Goal: Entertainment & Leisure: Consume media (video, audio)

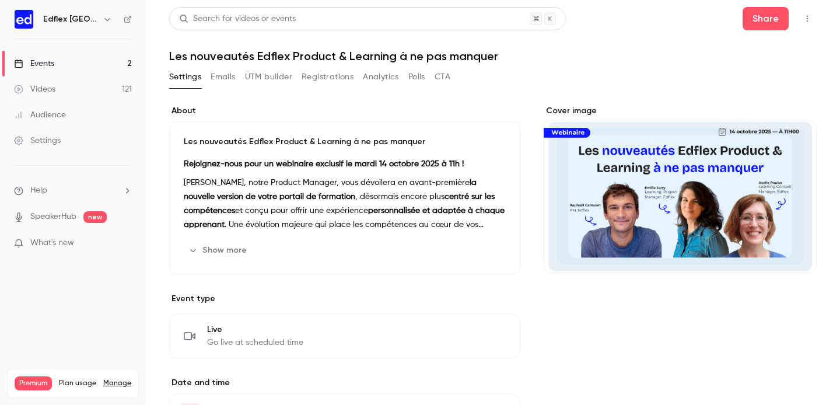
click at [325, 75] on button "Registrations" at bounding box center [328, 77] width 52 height 19
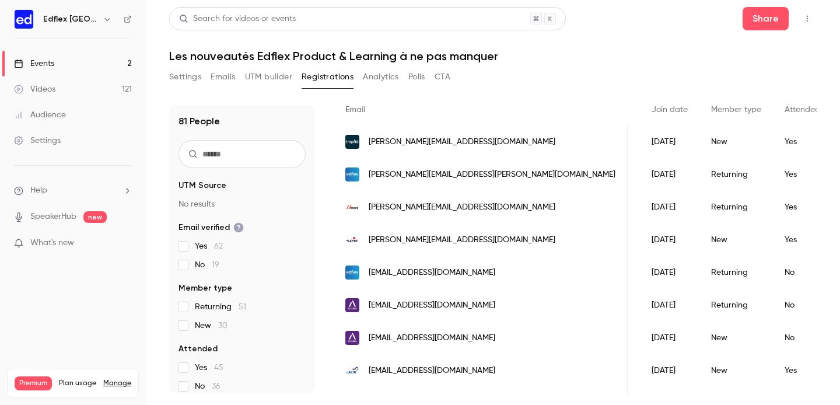
scroll to position [0, 146]
click at [184, 77] on button "Settings" at bounding box center [185, 77] width 32 height 19
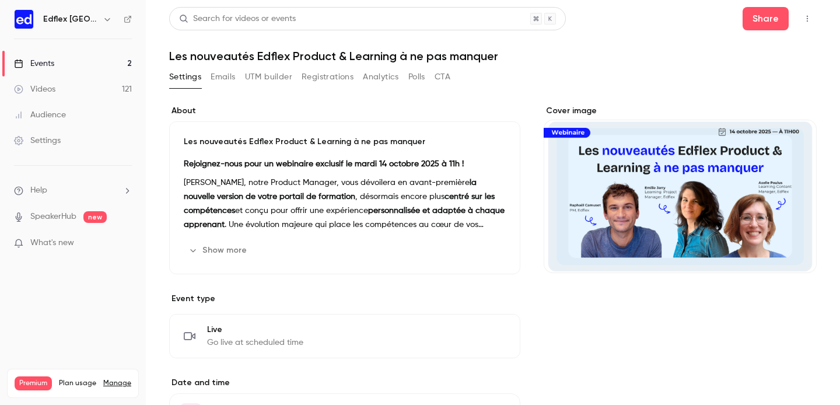
click at [228, 79] on button "Emails" at bounding box center [223, 77] width 25 height 19
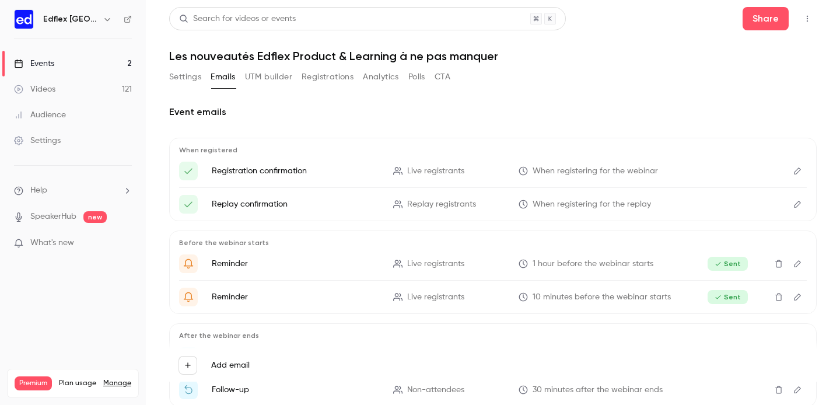
click at [191, 76] on button "Settings" at bounding box center [185, 77] width 32 height 19
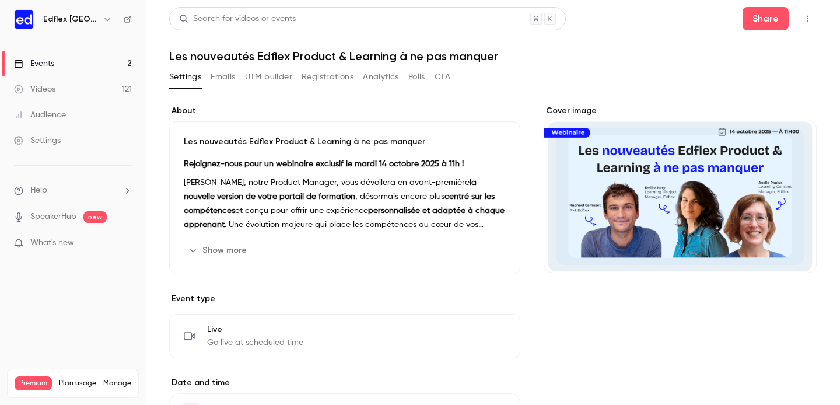
click at [224, 76] on button "Emails" at bounding box center [223, 77] width 25 height 19
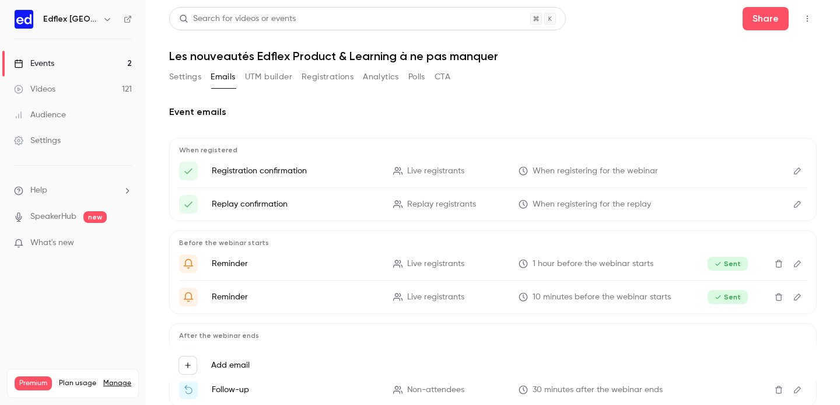
click at [274, 80] on button "UTM builder" at bounding box center [268, 77] width 47 height 19
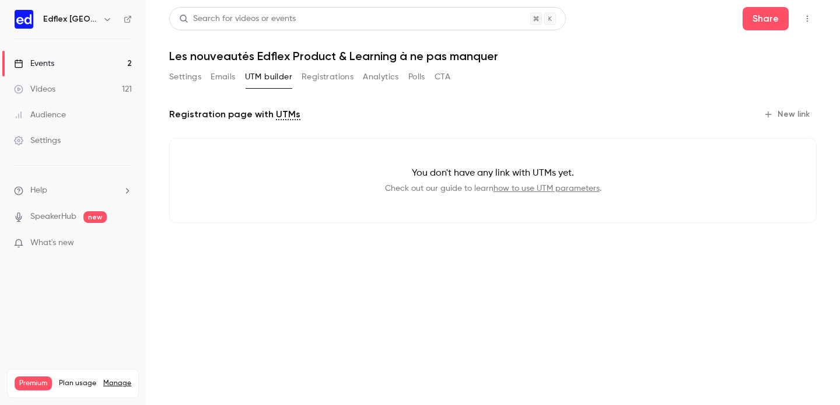
click at [334, 71] on button "Registrations" at bounding box center [328, 77] width 52 height 19
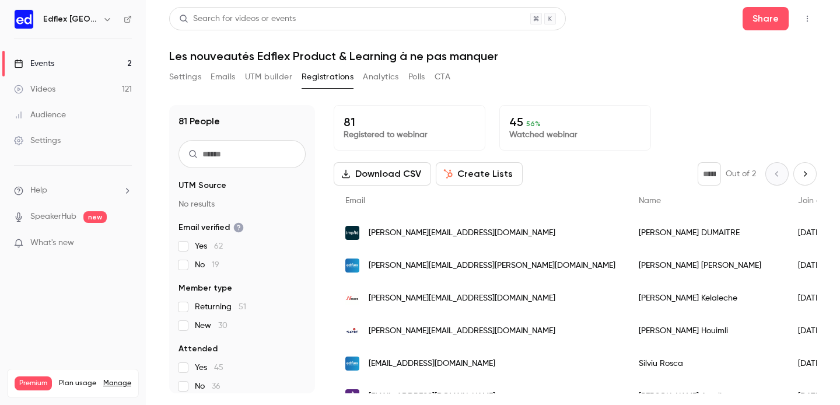
click at [382, 75] on button "Analytics" at bounding box center [381, 77] width 36 height 19
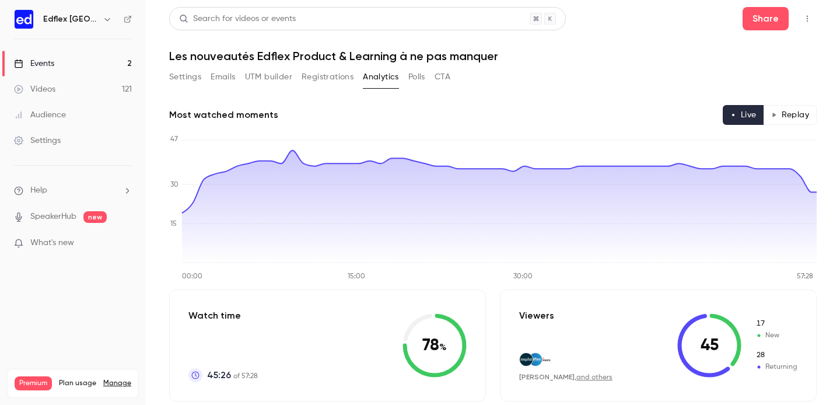
click at [228, 81] on button "Emails" at bounding box center [223, 77] width 25 height 19
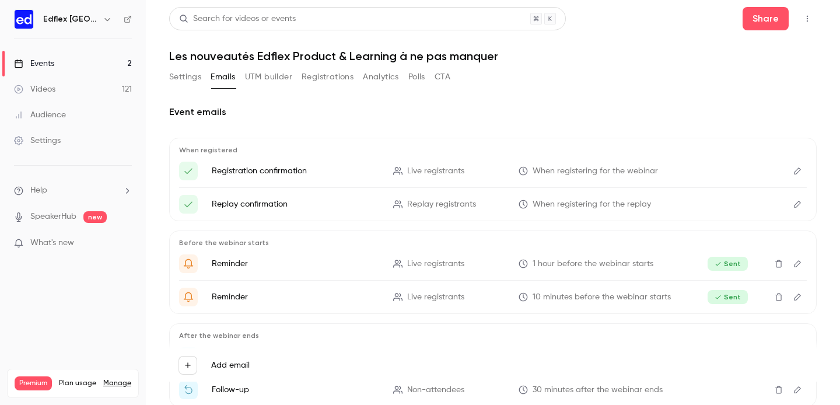
click at [383, 78] on button "Analytics" at bounding box center [381, 77] width 36 height 19
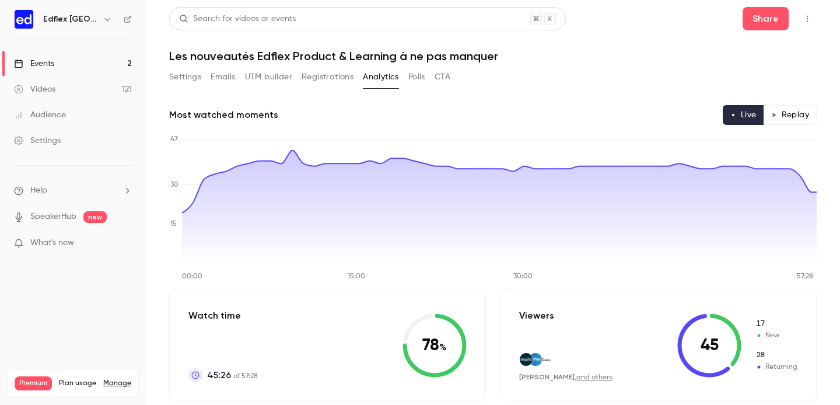
click at [415, 80] on button "Polls" at bounding box center [416, 77] width 17 height 19
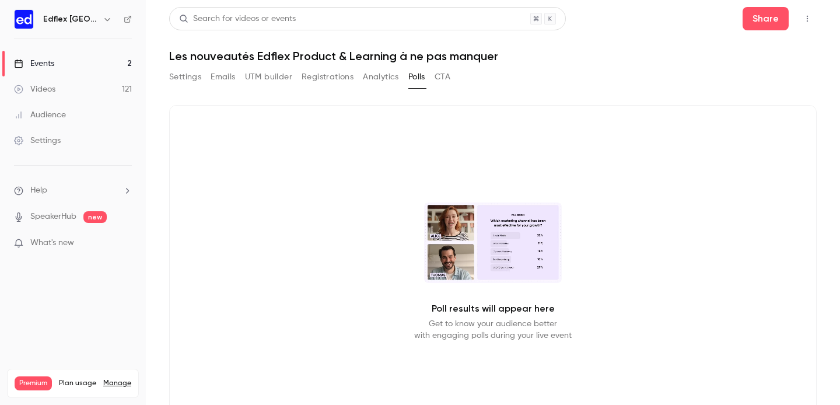
click at [441, 79] on button "CTA" at bounding box center [443, 77] width 16 height 19
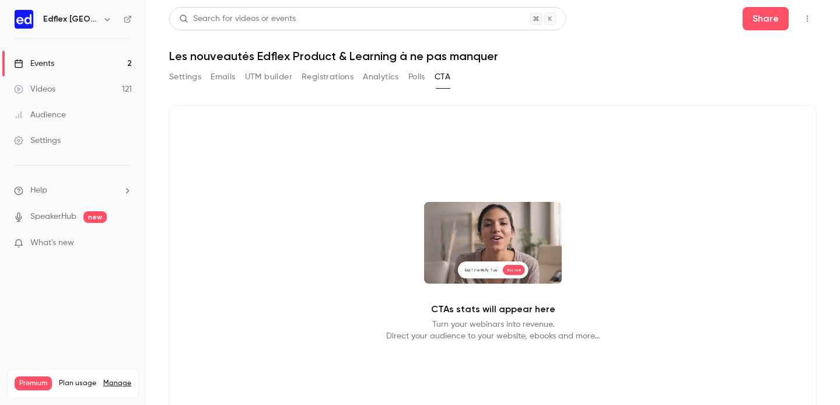
click at [55, 89] on div "Videos" at bounding box center [34, 89] width 41 height 12
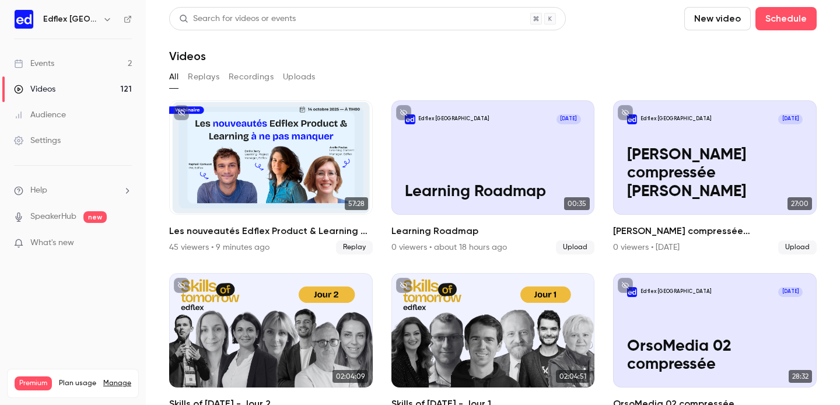
click at [213, 75] on button "Replays" at bounding box center [204, 77] width 32 height 19
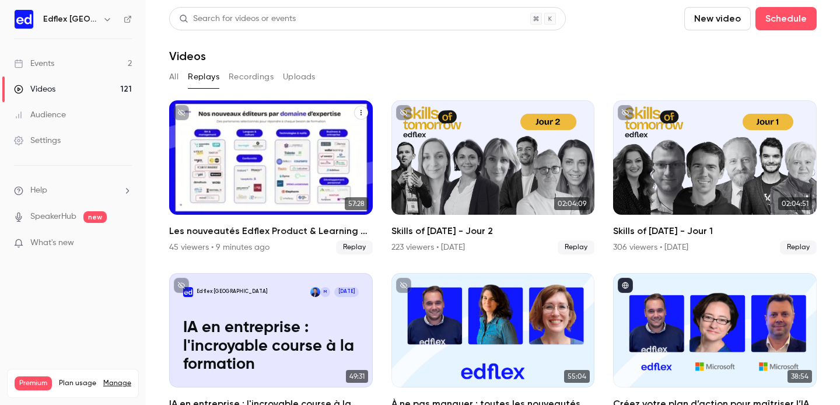
click at [356, 246] on span "Replay" at bounding box center [354, 247] width 37 height 14
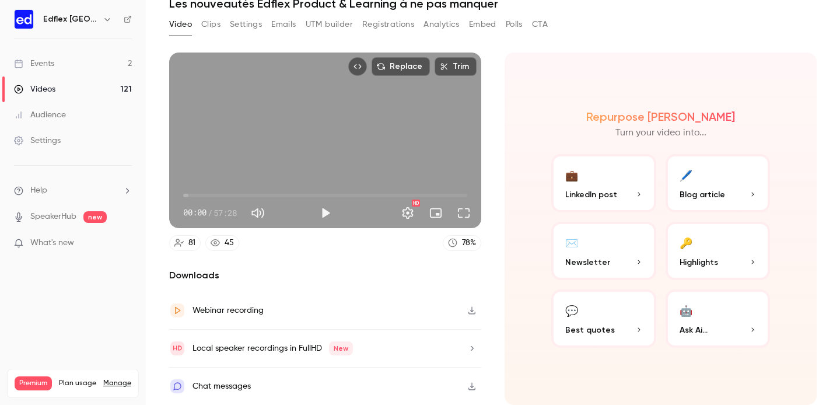
scroll to position [10, 0]
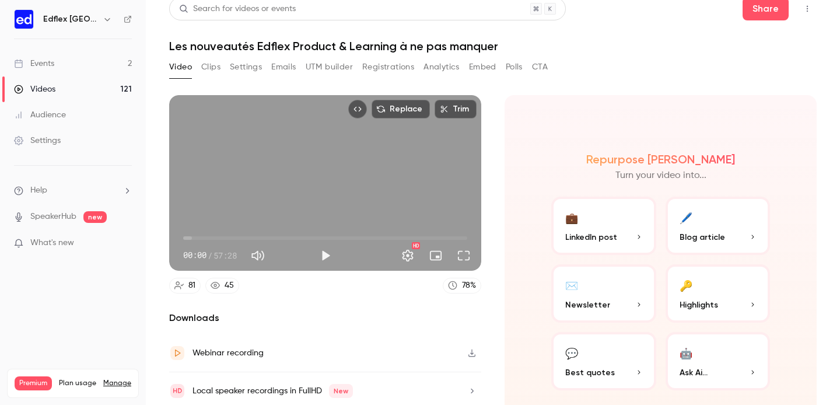
click at [327, 249] on button "Play" at bounding box center [325, 255] width 23 height 23
click at [201, 239] on span "00:02" at bounding box center [325, 238] width 284 height 19
click at [225, 239] on span "08:22" at bounding box center [325, 238] width 284 height 19
click at [242, 237] on span "08:23" at bounding box center [325, 238] width 284 height 19
click at [256, 237] on span "11:55" at bounding box center [325, 238] width 284 height 19
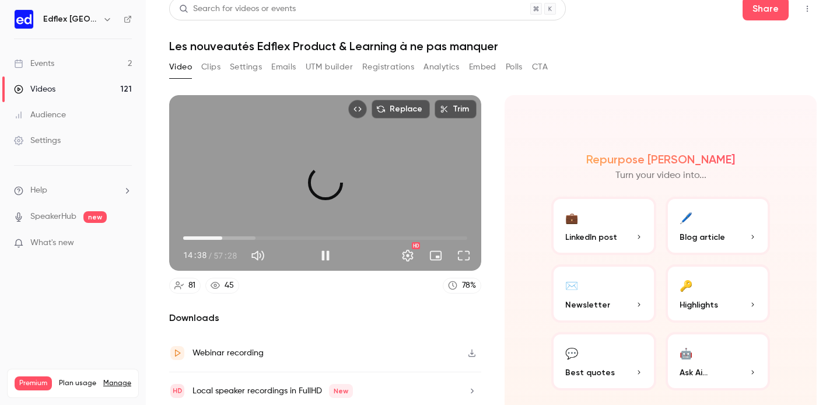
click at [222, 237] on span "07:54" at bounding box center [325, 238] width 284 height 19
click at [209, 237] on span "05:11" at bounding box center [325, 238] width 284 height 19
click at [333, 186] on div "Replace Trim 05:13 05:13 / 57:28 HD" at bounding box center [325, 183] width 312 height 176
type input "*****"
click at [386, 67] on button "Registrations" at bounding box center [388, 67] width 52 height 19
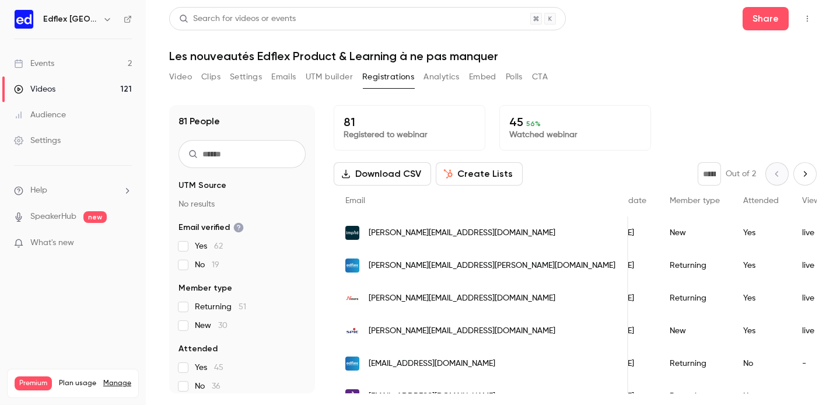
scroll to position [0, 192]
